Goal: Check status: Check status

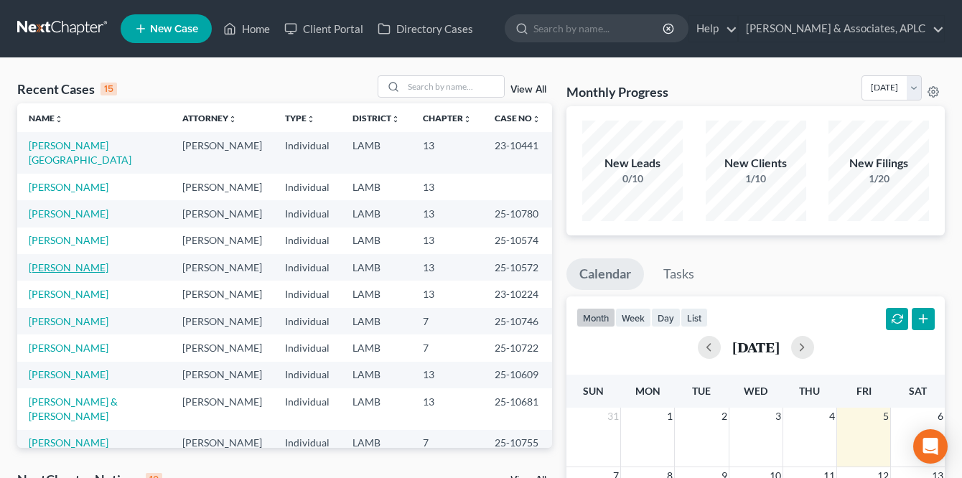
click at [102, 261] on link "[PERSON_NAME]" at bounding box center [69, 267] width 80 height 12
select select "8"
select select "0"
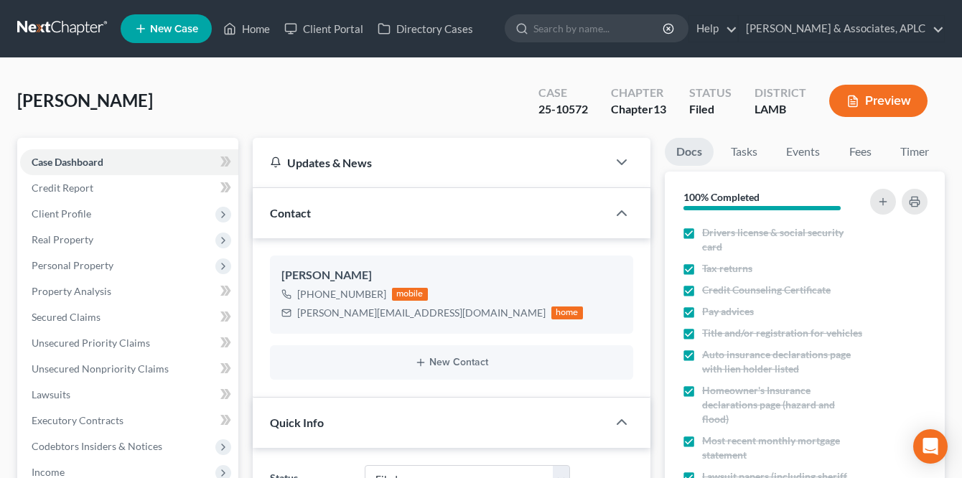
click at [78, 22] on link at bounding box center [63, 29] width 92 height 26
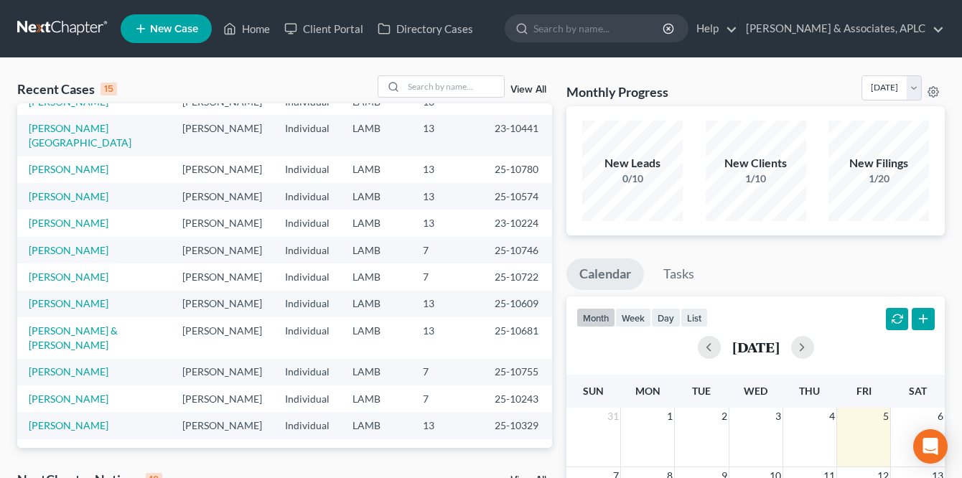
scroll to position [72, 0]
click at [64, 445] on link "[PERSON_NAME]" at bounding box center [69, 451] width 80 height 12
select select "8"
select select "1"
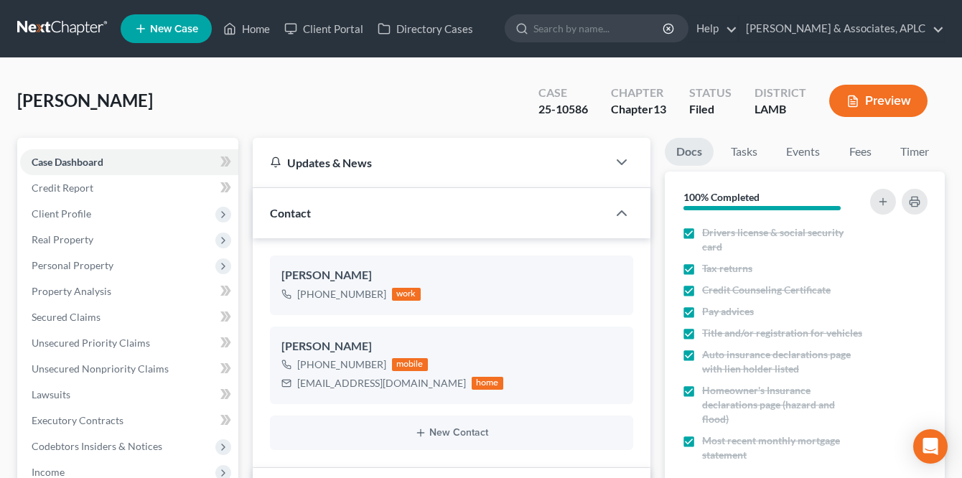
click at [67, 23] on link at bounding box center [63, 29] width 92 height 26
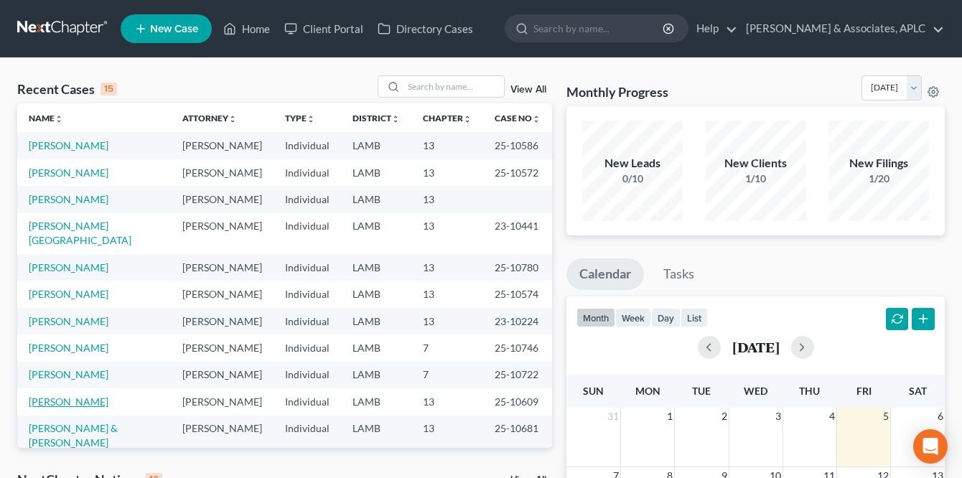
click at [77, 395] on link "[PERSON_NAME]" at bounding box center [69, 401] width 80 height 12
select select "8"
select select "2"
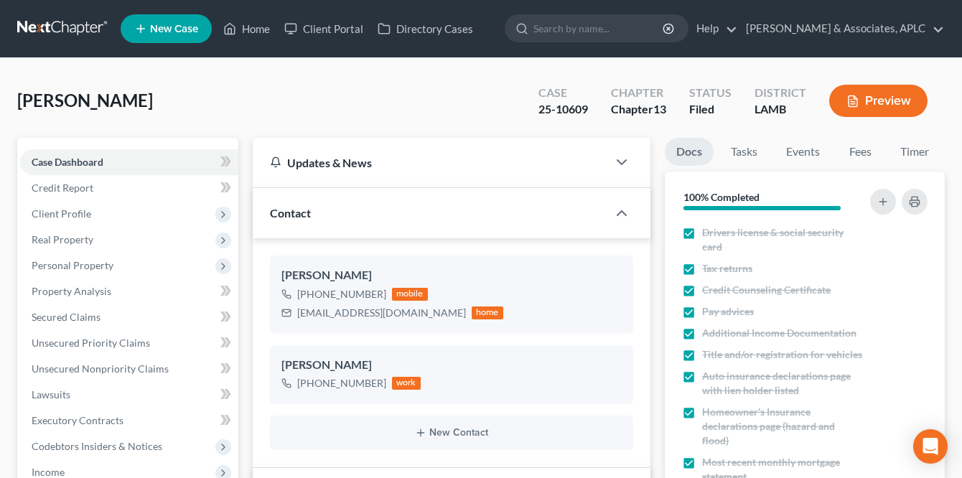
click at [57, 21] on link at bounding box center [63, 29] width 92 height 26
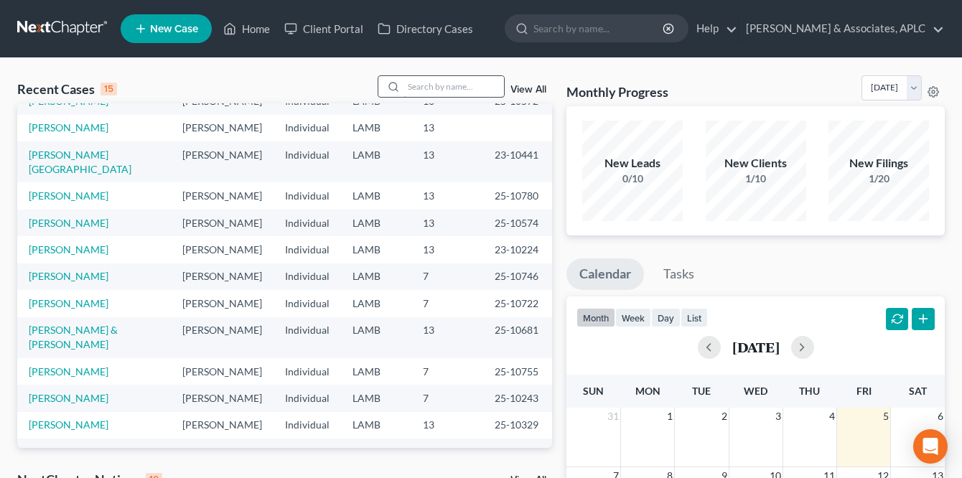
click at [416, 83] on input "search" at bounding box center [453, 86] width 100 height 21
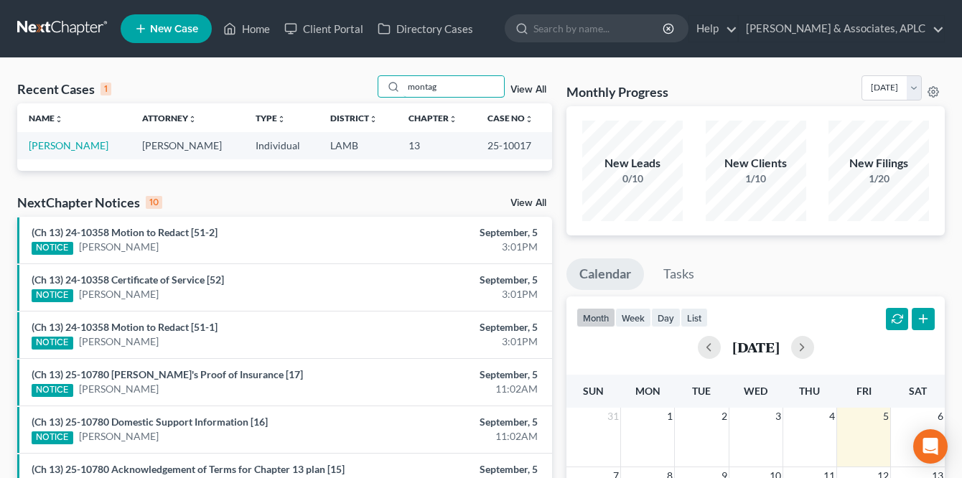
type input "montag"
